Goal: Transaction & Acquisition: Purchase product/service

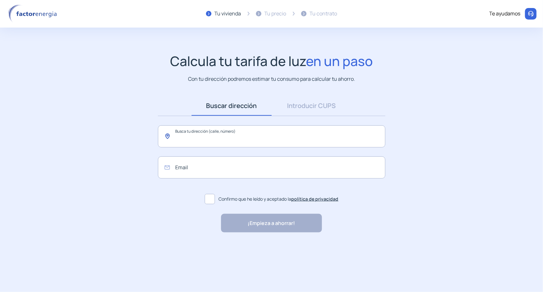
click at [194, 136] on input "text" at bounding box center [272, 136] width 228 height 22
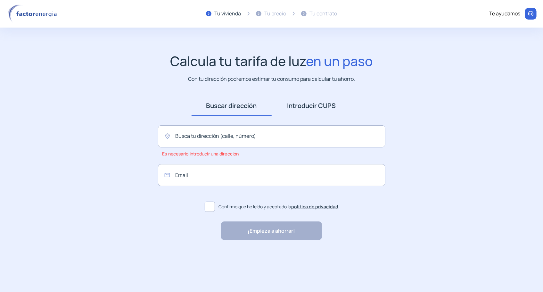
click at [320, 103] on link "Introducir CUPS" at bounding box center [312, 106] width 80 height 20
click at [189, 155] on span "¿Qué es el código CUPS?" at bounding box center [182, 154] width 48 height 6
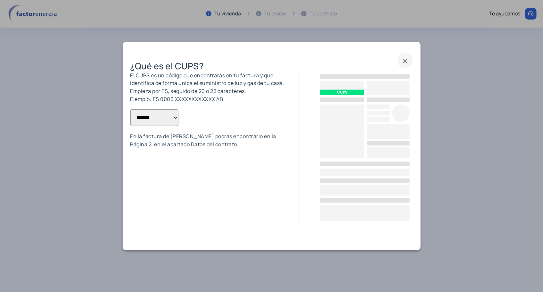
click at [405, 59] on span at bounding box center [405, 60] width 15 height 15
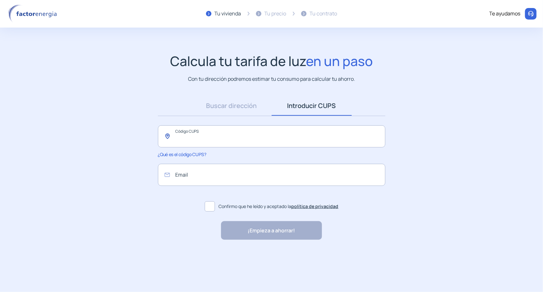
click at [183, 139] on input "text" at bounding box center [272, 136] width 228 height 22
paste input "**********"
type input "**********"
click at [214, 178] on input "email" at bounding box center [272, 175] width 228 height 22
type input "**********"
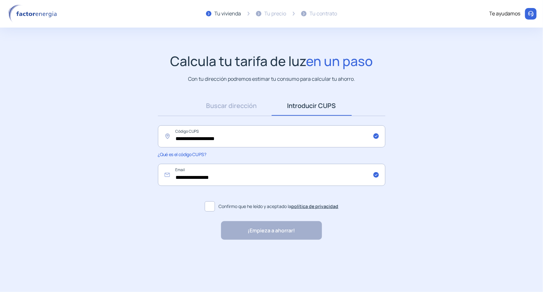
click at [207, 204] on span at bounding box center [210, 206] width 10 height 10
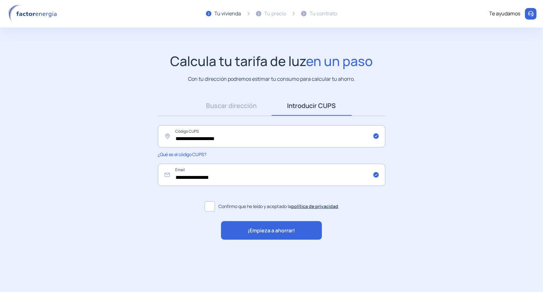
click at [281, 231] on span "¡Empieza a ahorrar!" at bounding box center [271, 231] width 47 height 8
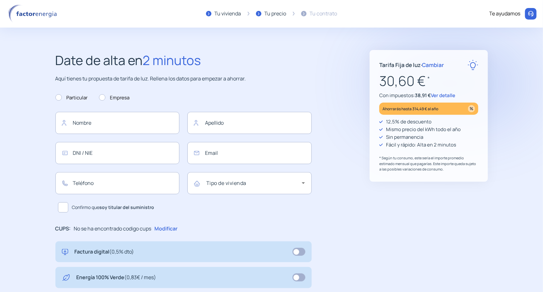
type input "**********"
click at [449, 94] on span "Ver detalle" at bounding box center [443, 95] width 24 height 7
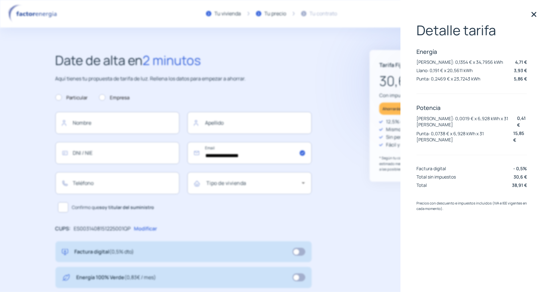
click at [534, 15] on img at bounding box center [535, 15] width 10 height 10
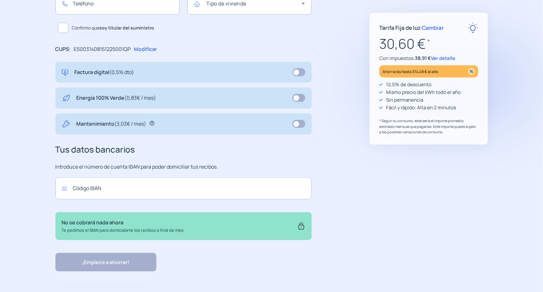
scroll to position [181, 0]
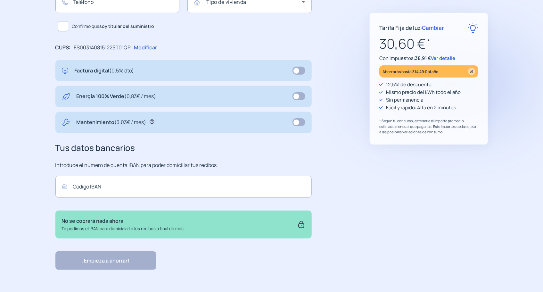
click at [153, 122] on icon at bounding box center [152, 121] width 5 height 5
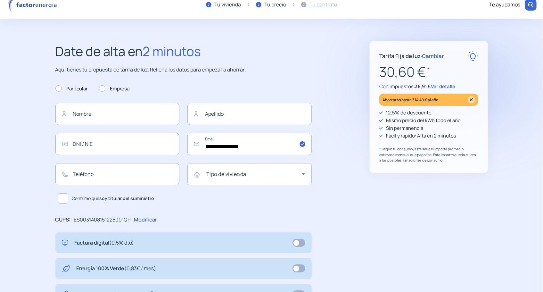
scroll to position [0, 0]
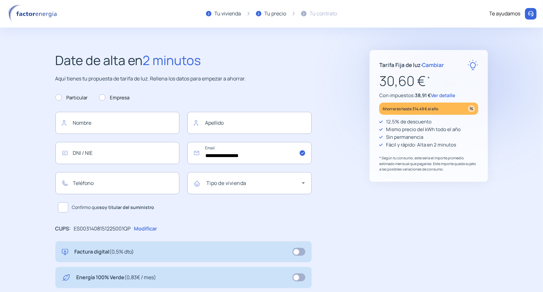
click at [429, 64] on span "Cambiar" at bounding box center [433, 64] width 22 height 7
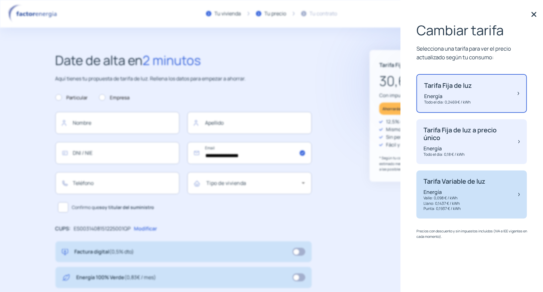
click at [469, 192] on p "Energía" at bounding box center [455, 192] width 62 height 7
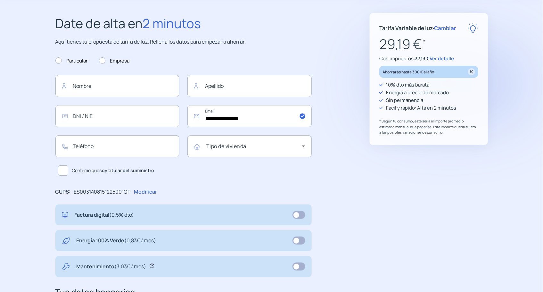
scroll to position [78, 0]
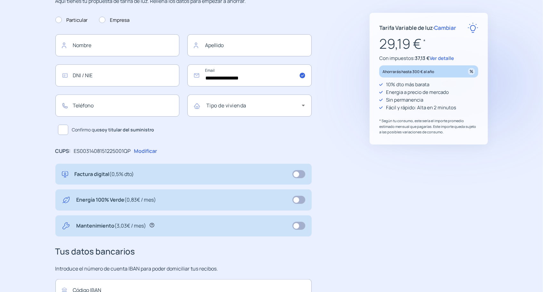
click at [152, 151] on p "Modificar" at bounding box center [145, 151] width 23 height 8
